Goal: Information Seeking & Learning: Learn about a topic

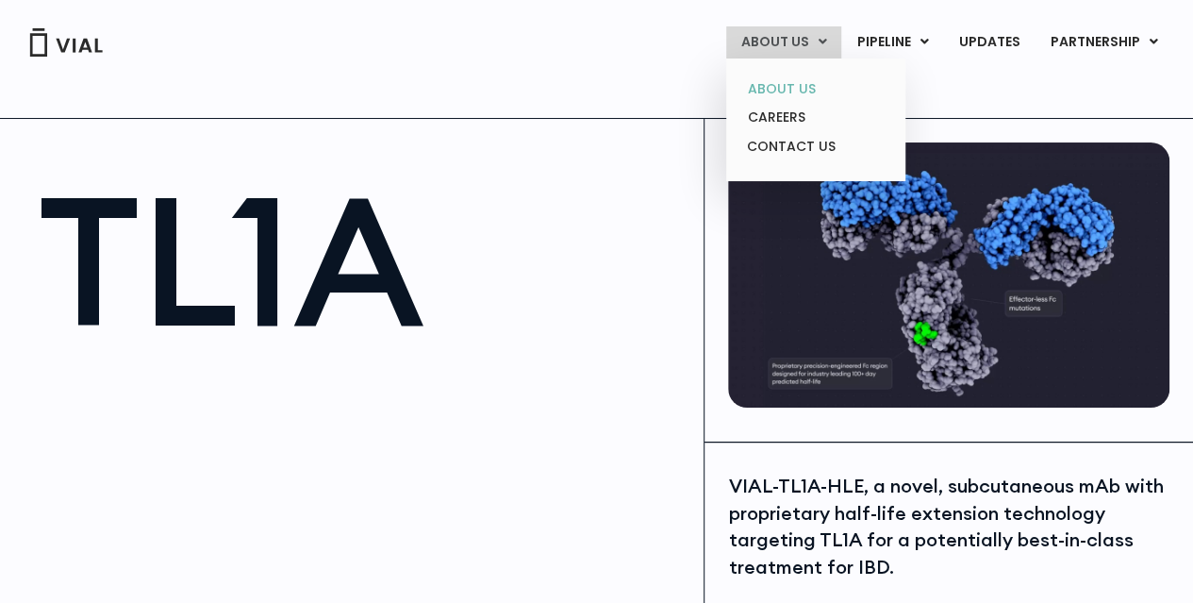
click at [798, 93] on link "ABOUT US" at bounding box center [815, 89] width 165 height 29
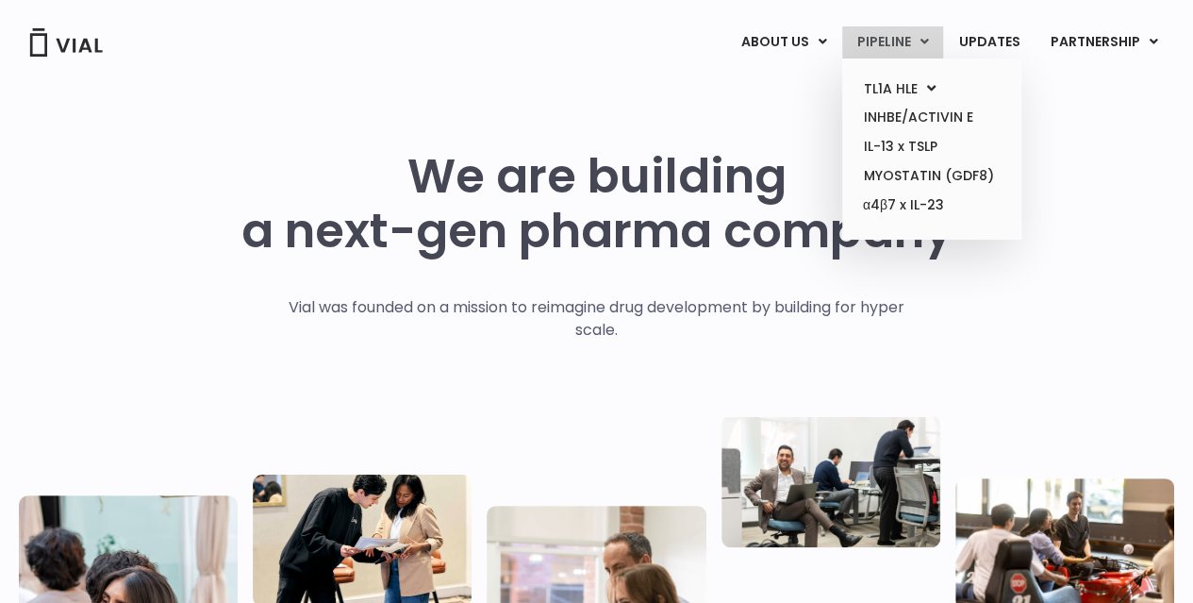
click at [935, 42] on link "PIPELINE" at bounding box center [892, 42] width 101 height 32
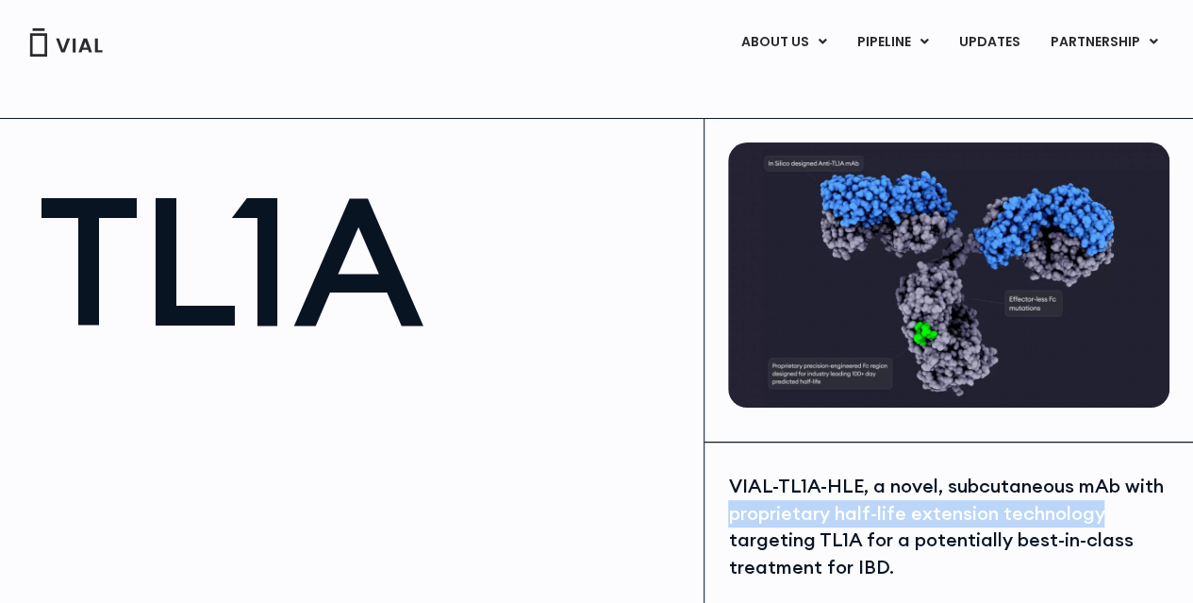
drag, startPoint x: 725, startPoint y: 516, endPoint x: 1083, endPoint y: 510, distance: 357.6
copy div "proprietary half-life extension technology"
